Goal: Task Accomplishment & Management: Manage account settings

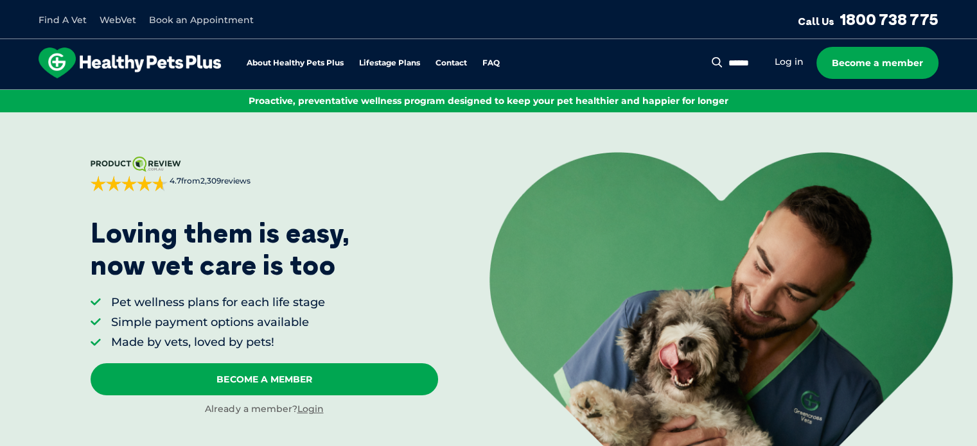
click at [794, 69] on li "Log in" at bounding box center [789, 62] width 29 height 15
click at [791, 64] on link "Log in" at bounding box center [789, 62] width 29 height 12
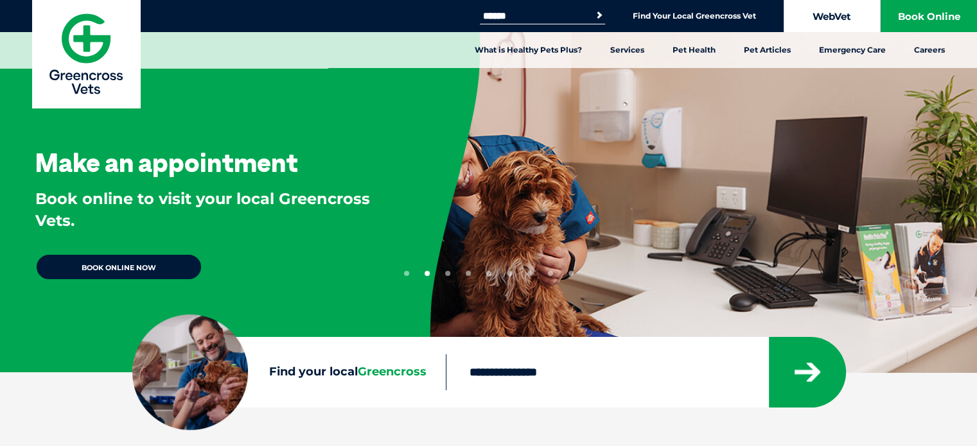
click at [841, 15] on link "WebVet" at bounding box center [832, 16] width 96 height 32
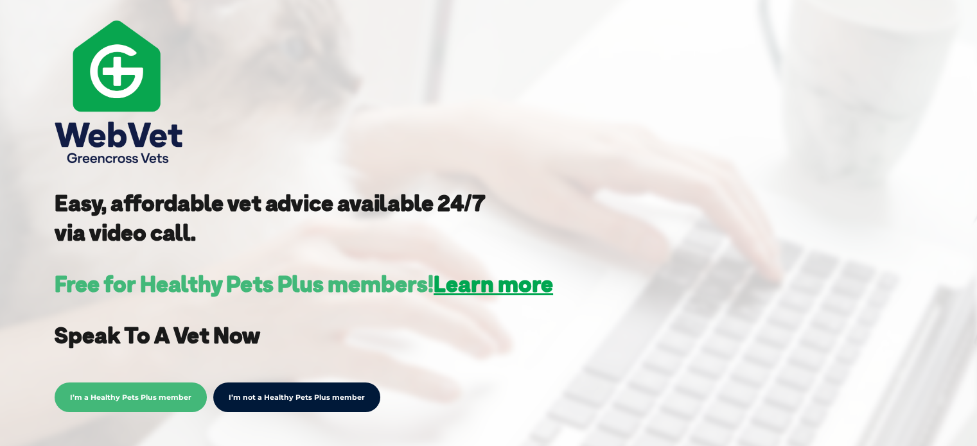
scroll to position [283, 0]
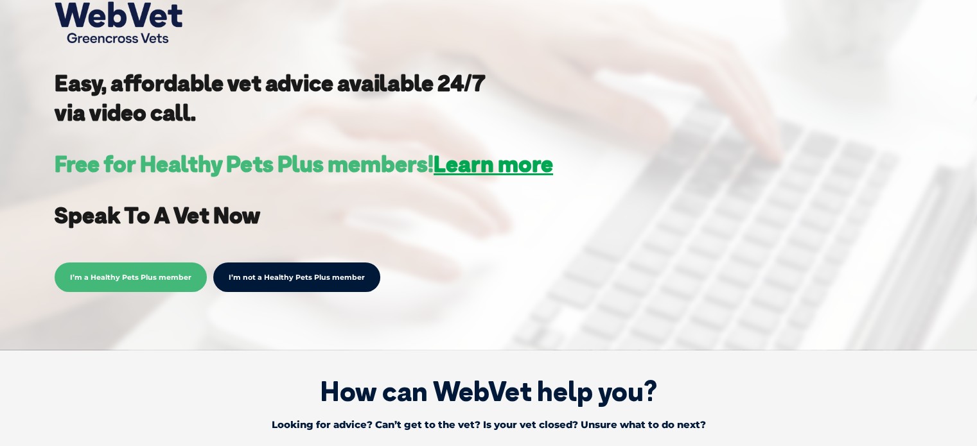
click at [128, 287] on span "I’m a Healthy Pets Plus member" at bounding box center [131, 278] width 152 height 30
